Goal: Task Accomplishment & Management: Manage account settings

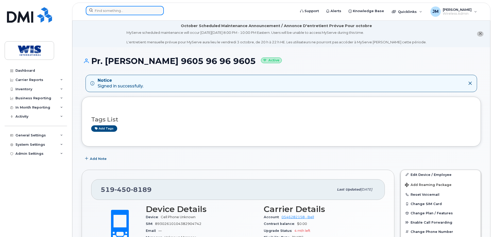
click at [107, 12] on input at bounding box center [125, 10] width 78 height 9
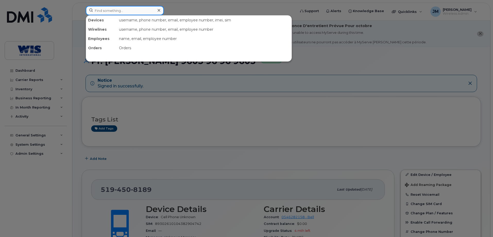
paste input "014911000341240"
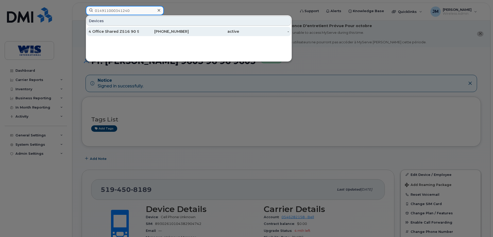
type input "014911000341240"
click at [104, 32] on div "4 Office Shared Z516 90 9008" at bounding box center [114, 31] width 50 height 5
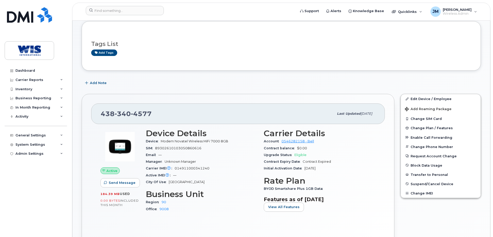
scroll to position [77, 0]
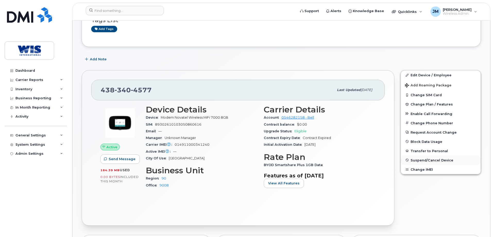
click at [431, 159] on span "Suspend/Cancel Device" at bounding box center [432, 160] width 43 height 4
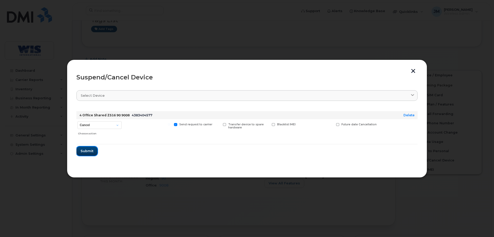
click at [93, 150] on span "Submit" at bounding box center [87, 150] width 13 height 5
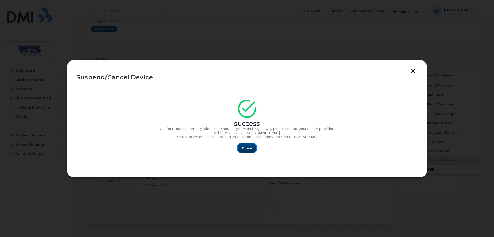
click at [246, 147] on span "Close" at bounding box center [247, 148] width 10 height 5
